Goal: Task Accomplishment & Management: Use online tool/utility

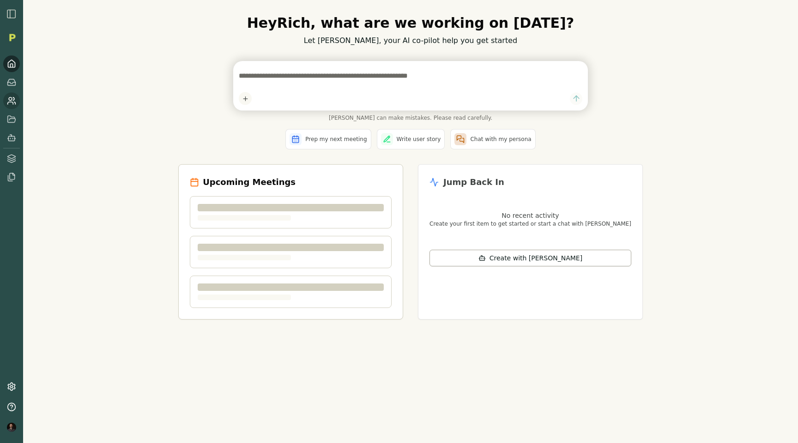
click at [12, 101] on icon at bounding box center [11, 100] width 9 height 9
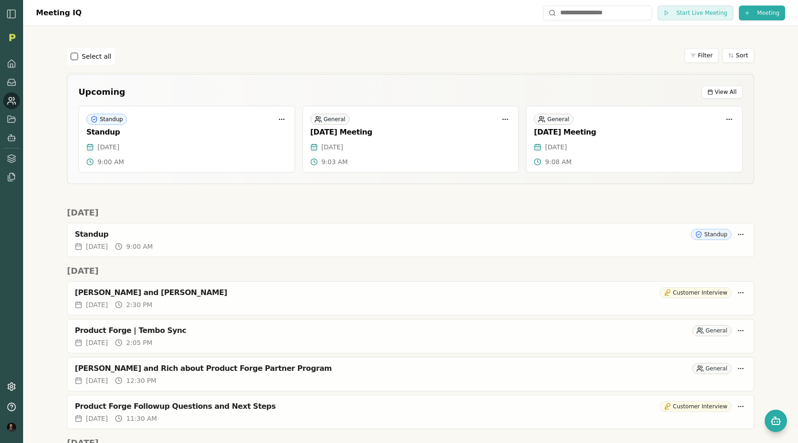
click at [12, 98] on circle at bounding box center [10, 98] width 3 height 3
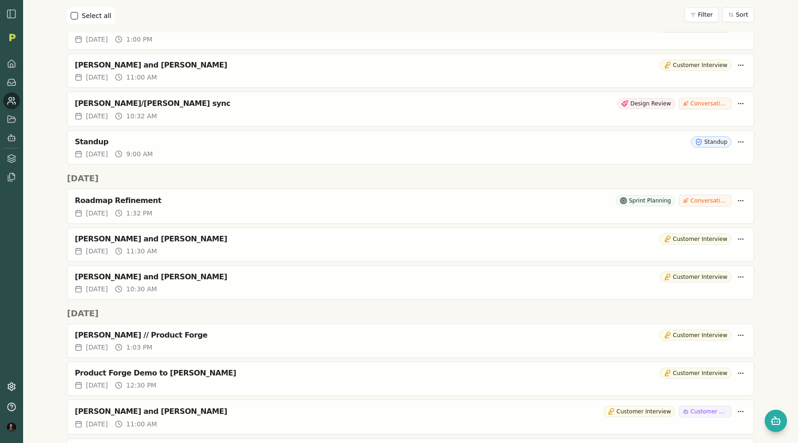
scroll to position [613, 0]
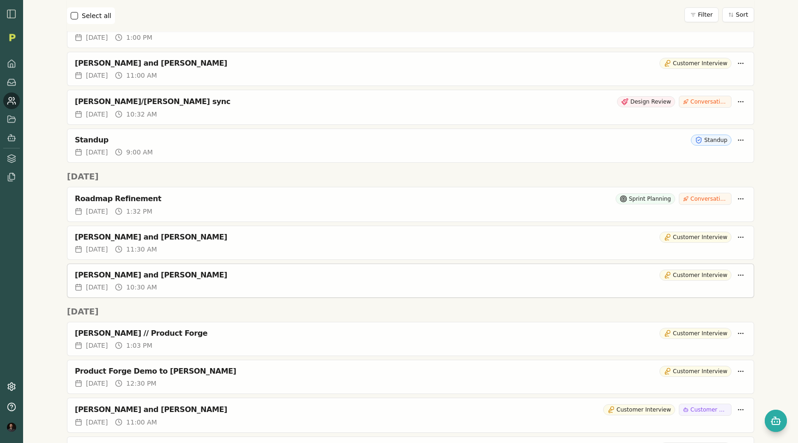
click at [202, 276] on div "[PERSON_NAME] and [PERSON_NAME]" at bounding box center [365, 274] width 581 height 9
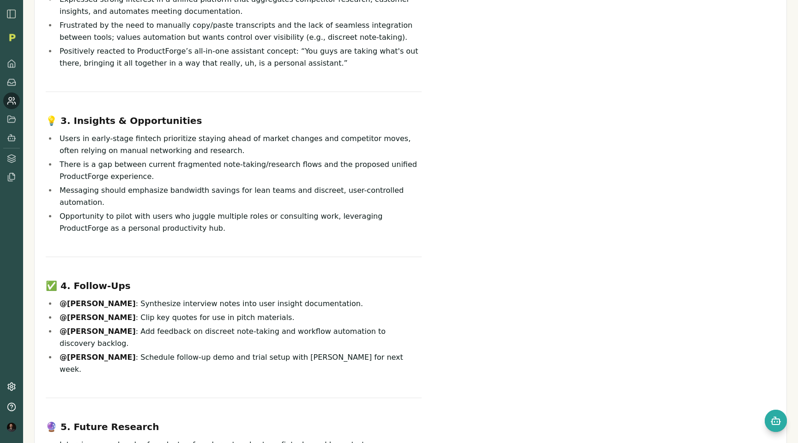
scroll to position [278, 0]
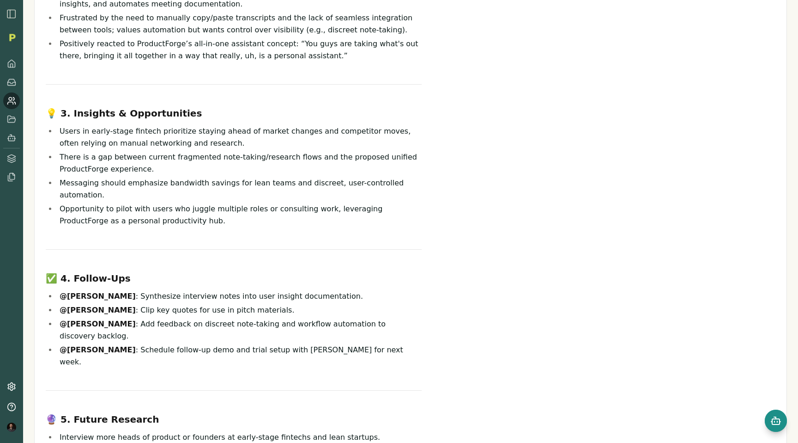
click at [776, 420] on icon "Open chat" at bounding box center [776, 420] width 11 height 11
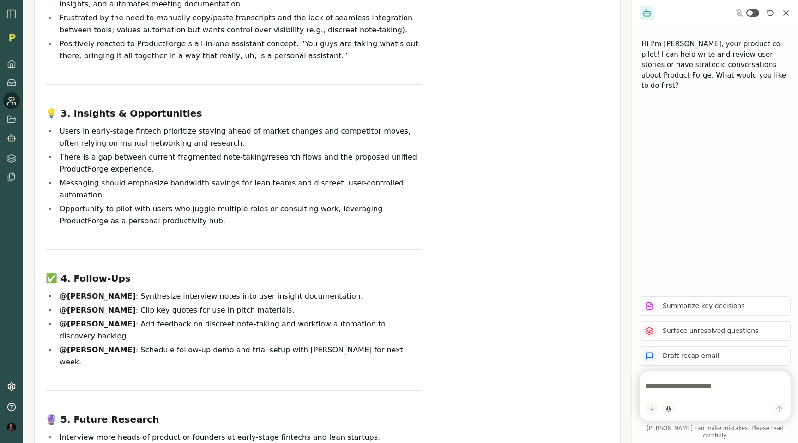
click at [682, 395] on textarea at bounding box center [715, 386] width 140 height 18
type textarea "*"
type textarea "**********"
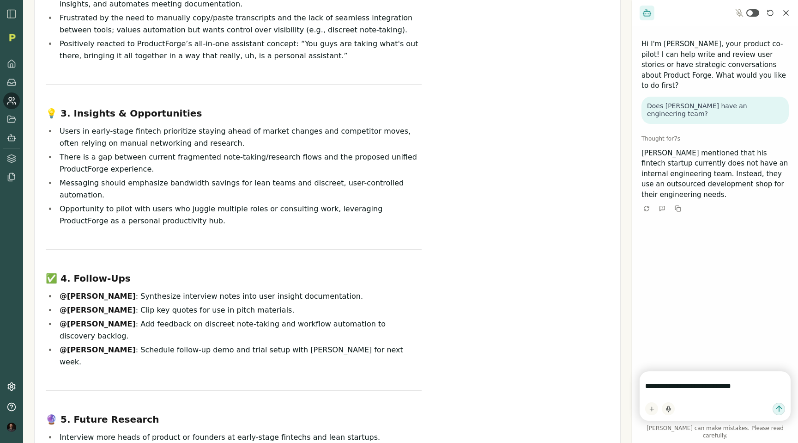
type textarea "**********"
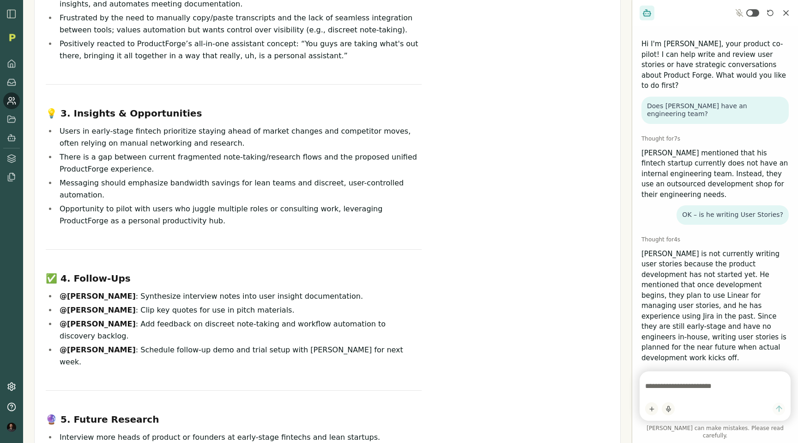
scroll to position [0, 0]
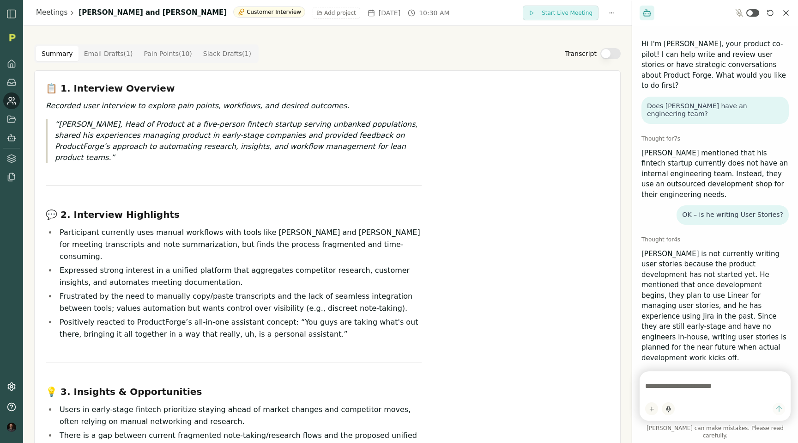
click at [12, 14] on img "button" at bounding box center [11, 13] width 11 height 11
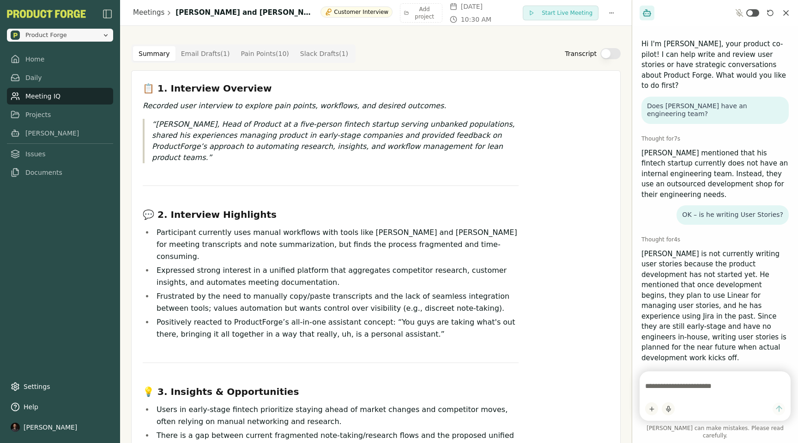
click at [65, 35] on span "Product Forge" at bounding box center [46, 35] width 42 height 8
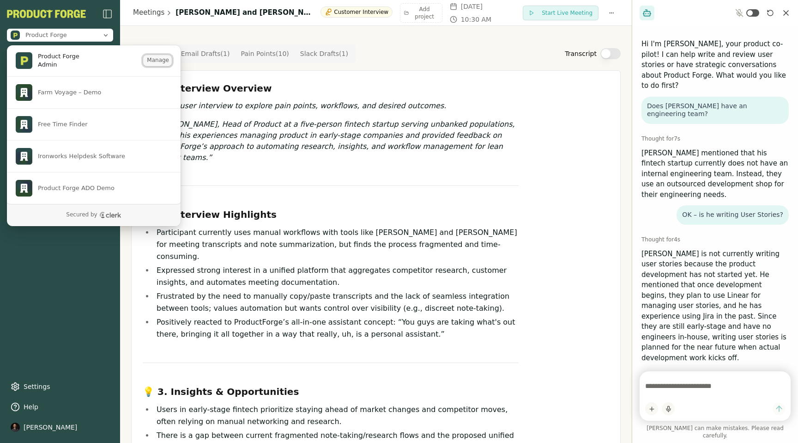
click at [156, 58] on button "Manage" at bounding box center [157, 60] width 29 height 11
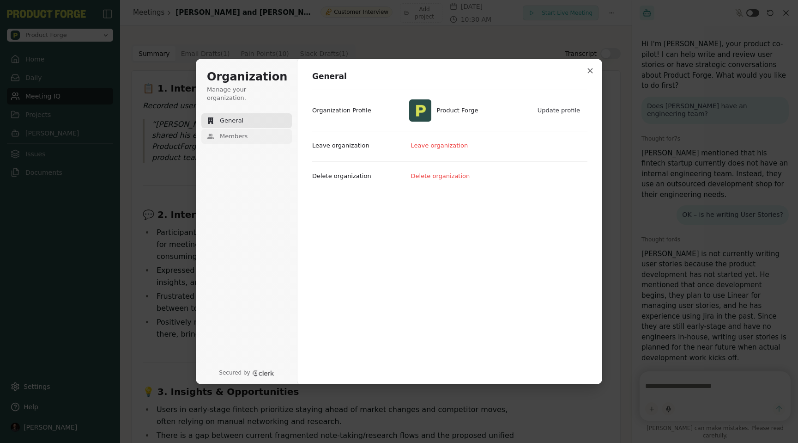
click at [237, 133] on button "Members" at bounding box center [246, 136] width 91 height 15
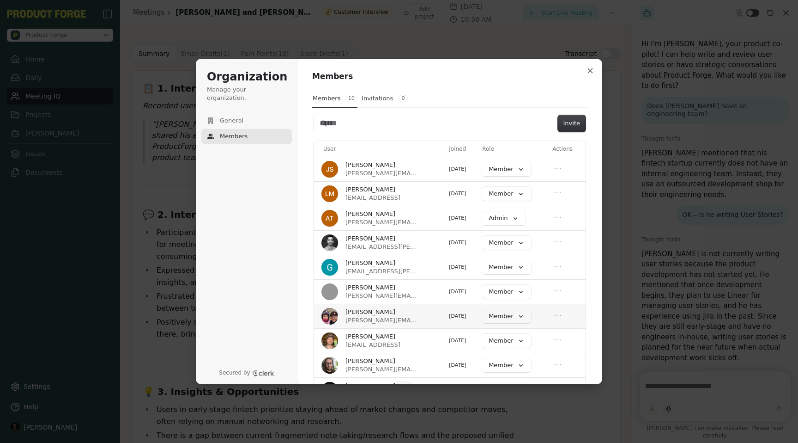
scroll to position [33, 0]
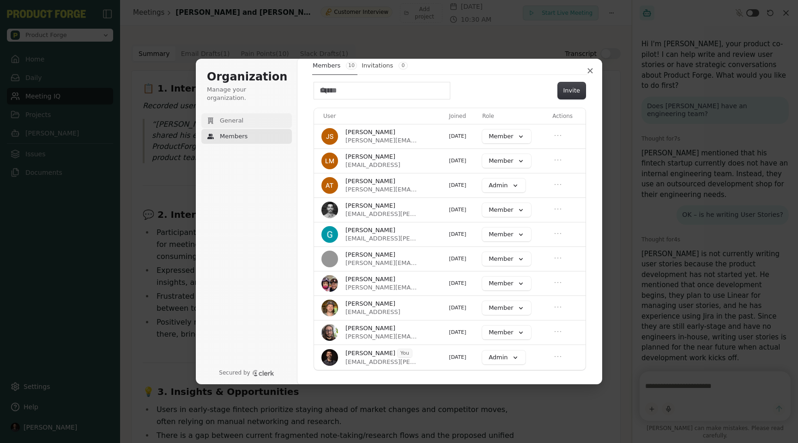
click at [224, 116] on span "General" at bounding box center [232, 120] width 24 height 8
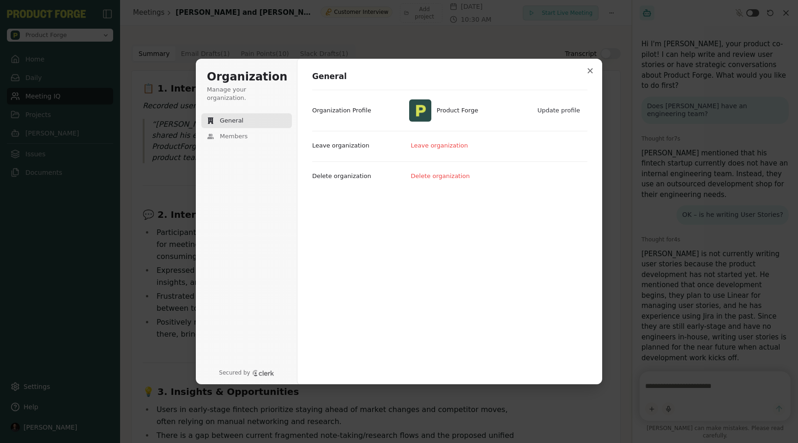
scroll to position [0, 0]
click at [583, 72] on button "Close modal" at bounding box center [590, 70] width 17 height 17
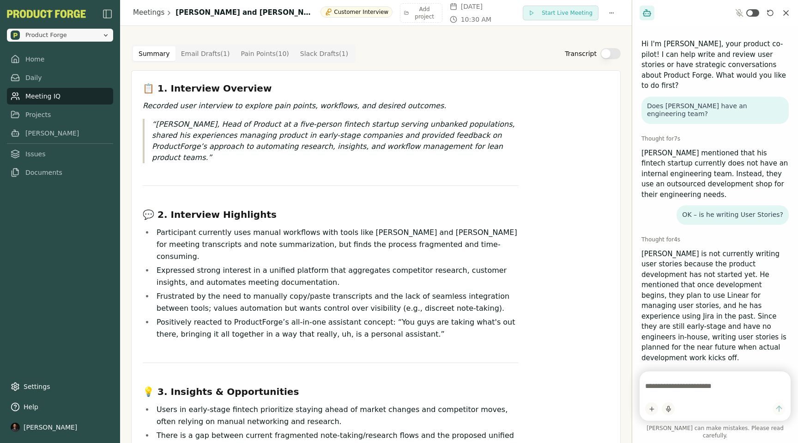
click at [84, 33] on span "Product Forge" at bounding box center [55, 34] width 88 height 9
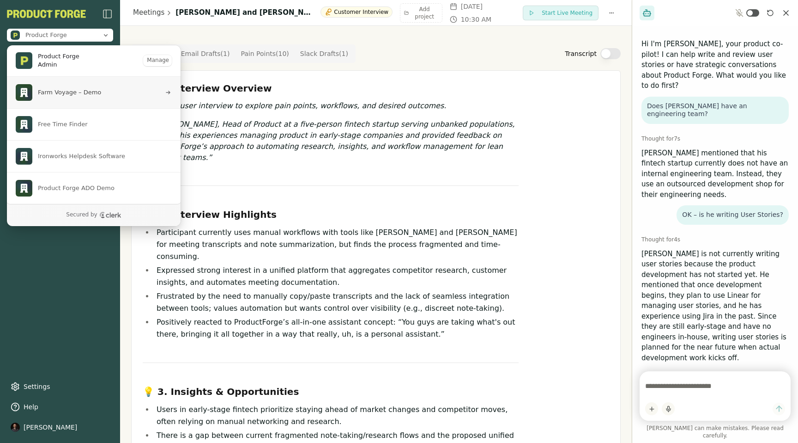
click at [49, 92] on span "Farm Voyage – Demo" at bounding box center [69, 92] width 63 height 8
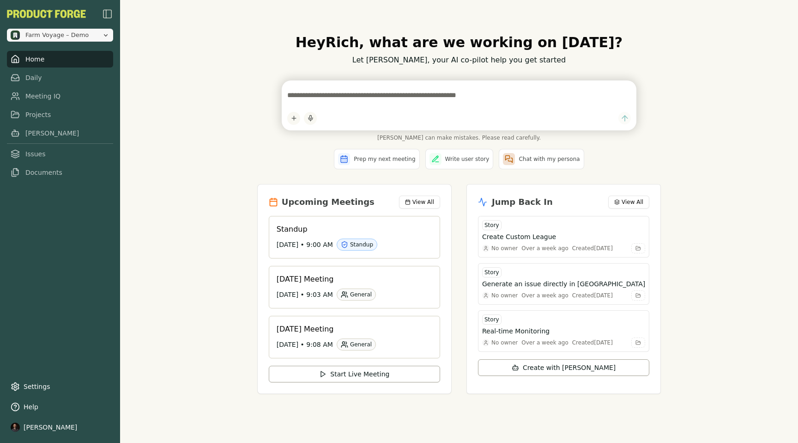
click at [91, 33] on span "Farm Voyage – Demo" at bounding box center [55, 34] width 88 height 9
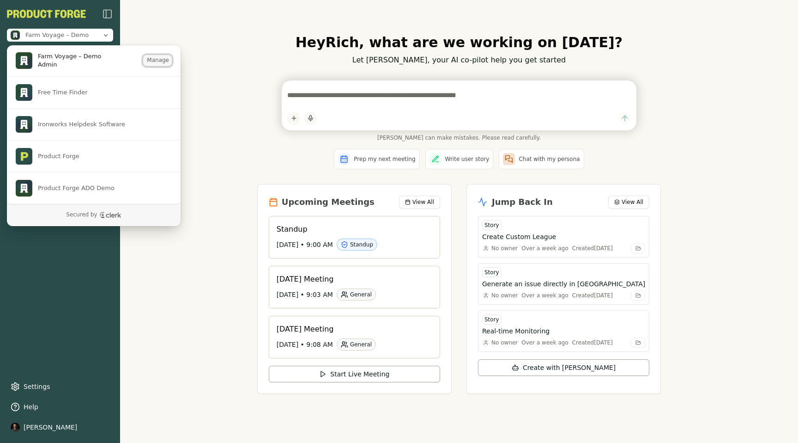
click at [162, 63] on button "Manage" at bounding box center [157, 60] width 29 height 11
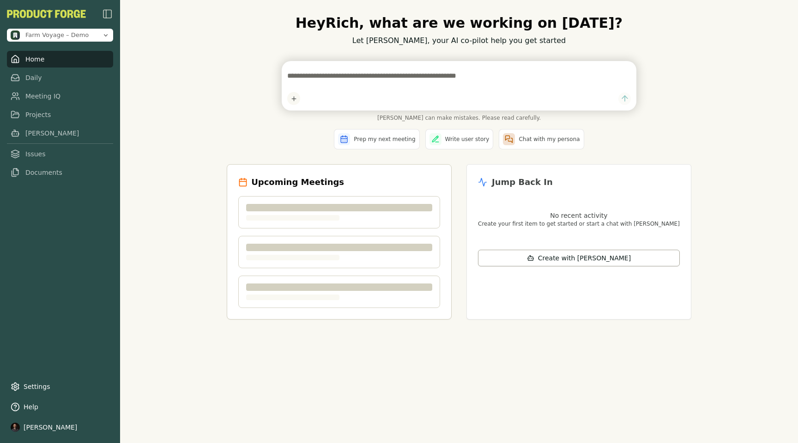
click at [107, 44] on div "Farm Voyage – Demo Home Daily Meeting IQ Projects [PERSON_NAME] Issues Documents" at bounding box center [60, 94] width 106 height 172
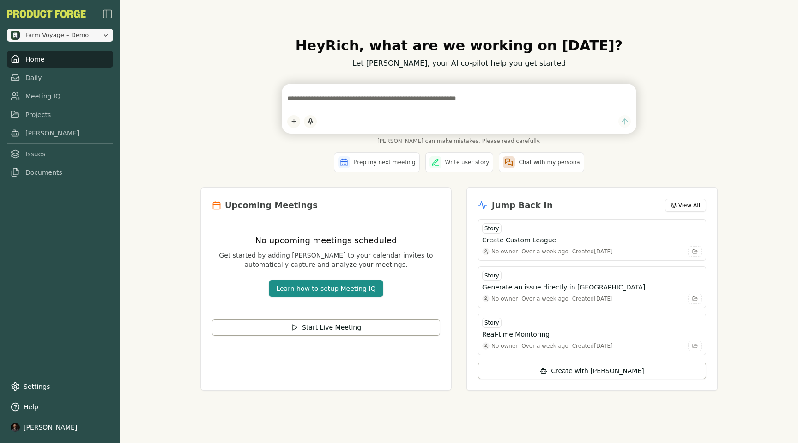
click at [91, 30] on button "Farm Voyage – Demo" at bounding box center [60, 35] width 106 height 13
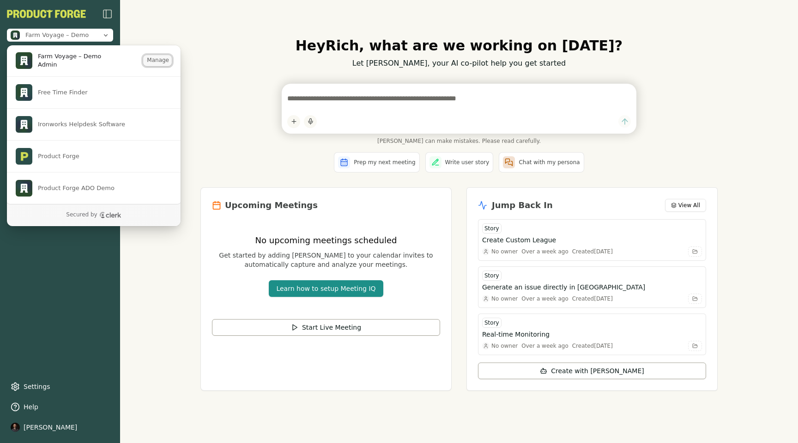
click at [159, 62] on button "Manage" at bounding box center [157, 60] width 29 height 11
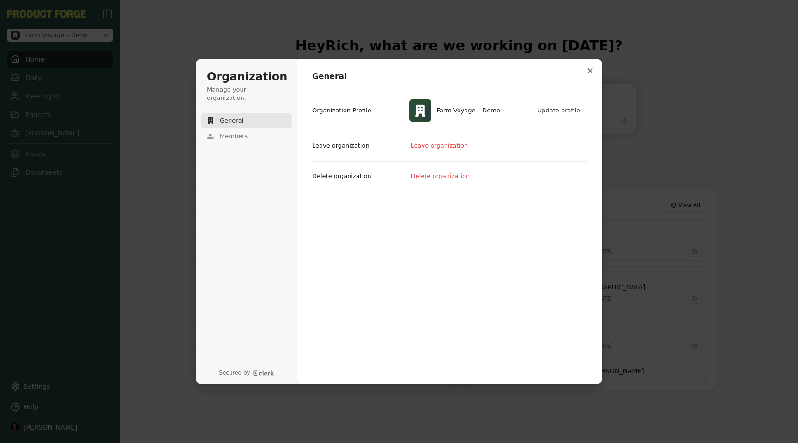
click at [225, 137] on div "Organization Manage your organization. General Members" at bounding box center [246, 125] width 91 height 111
click at [220, 132] on span "Members" at bounding box center [234, 136] width 28 height 8
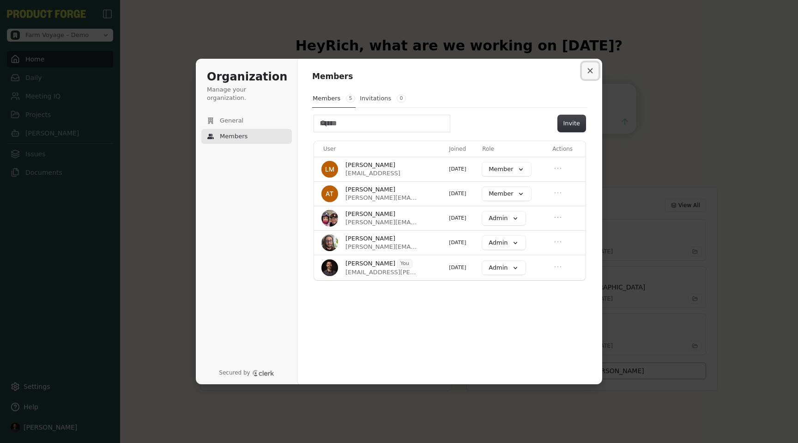
click at [593, 70] on button "Close modal" at bounding box center [590, 70] width 17 height 17
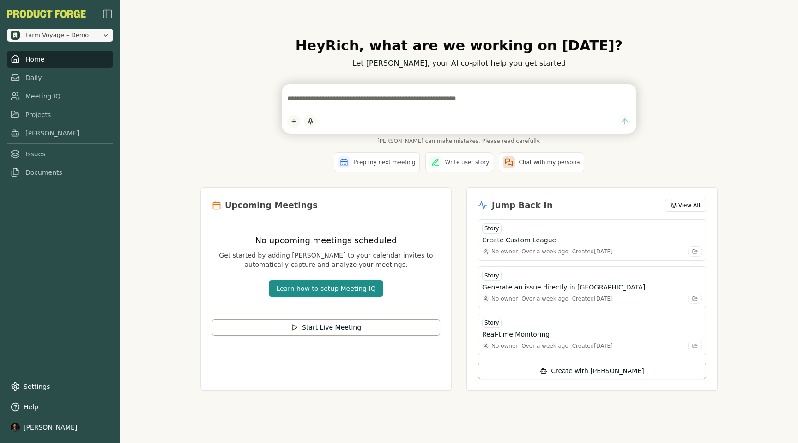
click at [85, 36] on span "Farm Voyage – Demo" at bounding box center [56, 35] width 63 height 8
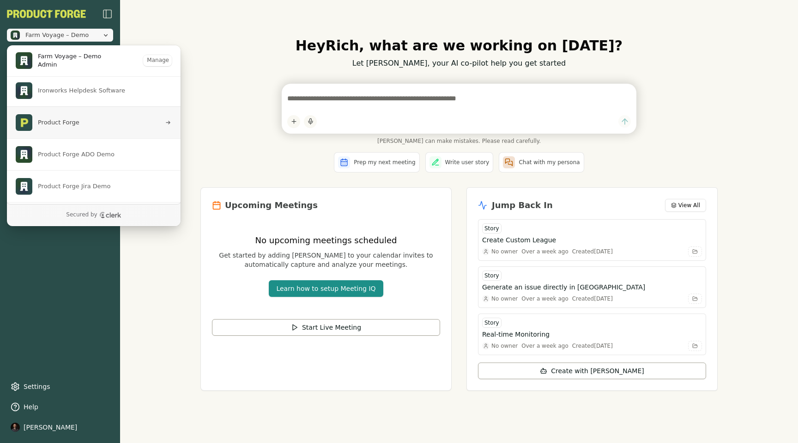
scroll to position [35, 0]
click at [54, 128] on span "Product Forge" at bounding box center [88, 121] width 145 height 17
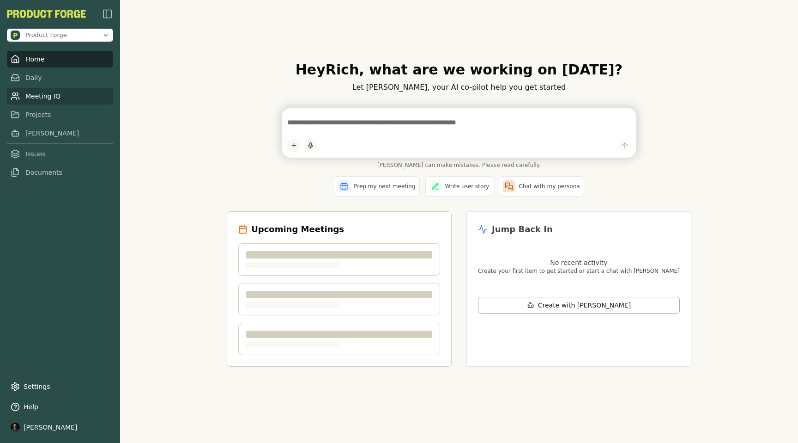
click at [35, 95] on link "Meeting IQ" at bounding box center [60, 96] width 106 height 17
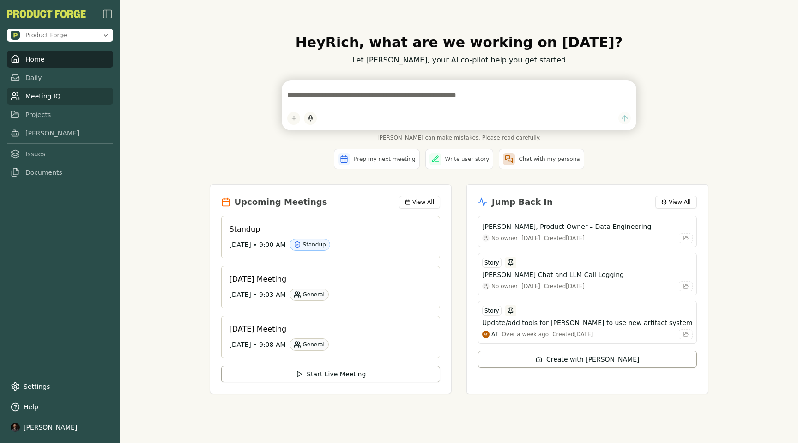
click at [43, 99] on link "Meeting IQ" at bounding box center [60, 96] width 106 height 17
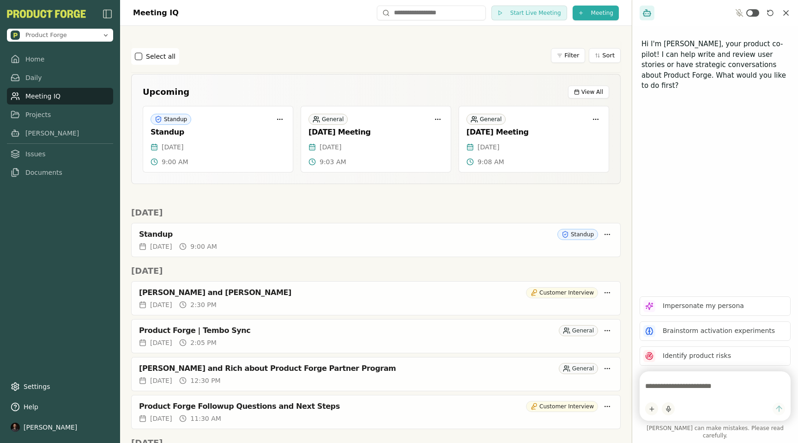
click at [31, 93] on link "Meeting IQ" at bounding box center [60, 96] width 106 height 17
click at [396, 25] on div "Meeting IQ Start Live Meeting Meeting" at bounding box center [376, 13] width 512 height 26
click at [593, 14] on html "Product Forge Home Daily Meeting IQ Projects Smith Issues Documents Settings He…" at bounding box center [399, 221] width 798 height 443
click at [560, 50] on div "Import Transcript" at bounding box center [579, 46] width 119 height 15
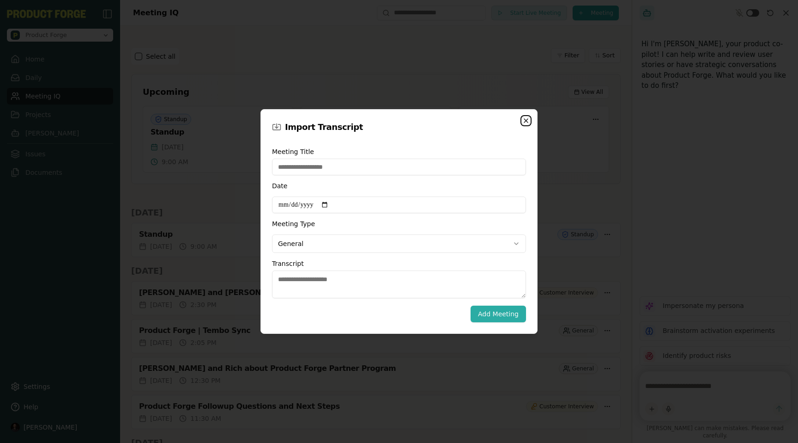
click at [527, 122] on icon "button" at bounding box center [526, 120] width 7 height 7
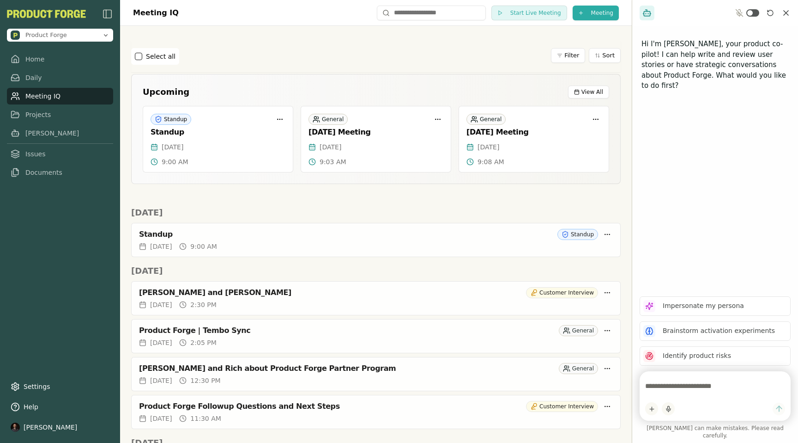
click at [487, 52] on div "Select all Filter Sort" at bounding box center [376, 56] width 490 height 17
